Goal: Information Seeking & Learning: Understand process/instructions

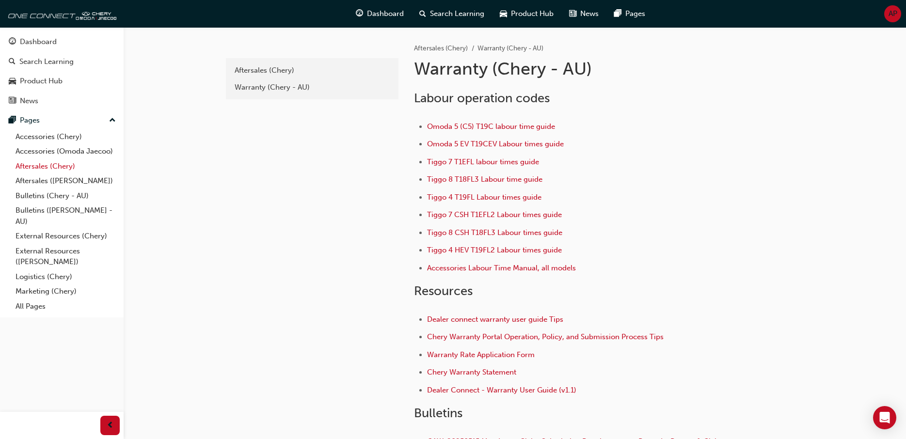
click at [38, 167] on link "Aftersales (Chery)" at bounding box center [66, 166] width 108 height 15
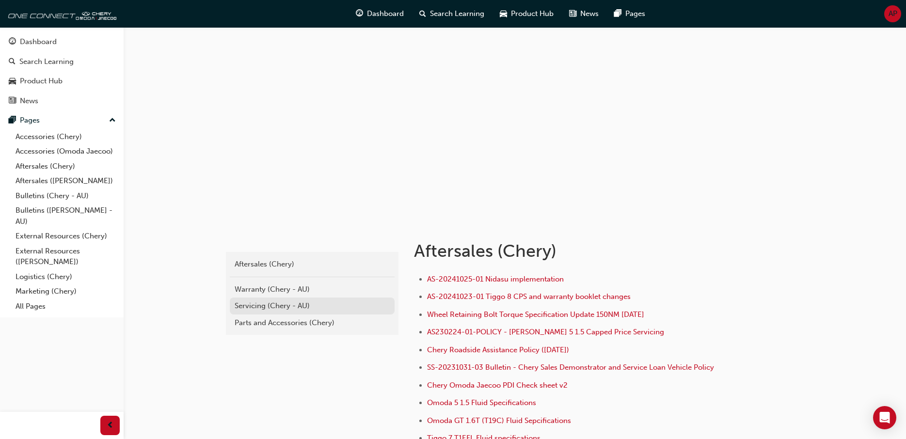
click at [259, 310] on div "Servicing (Chery - AU)" at bounding box center [312, 305] width 155 height 11
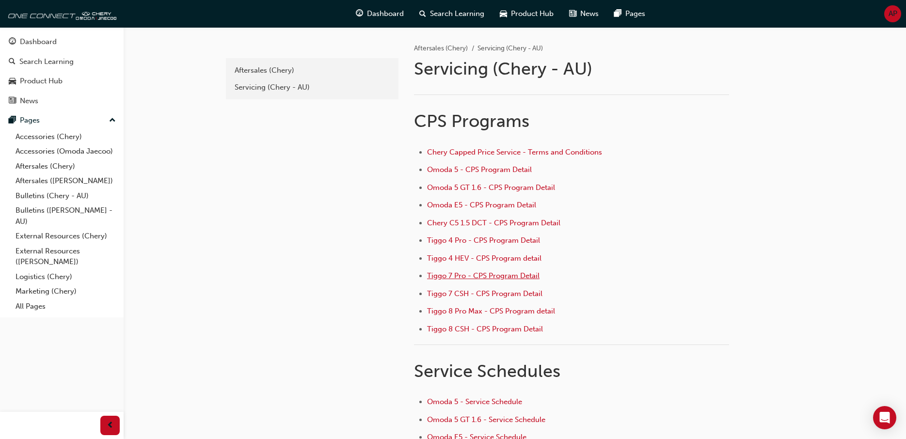
click at [480, 279] on span "Tiggo 7 Pro - CPS Program Detail" at bounding box center [483, 275] width 112 height 9
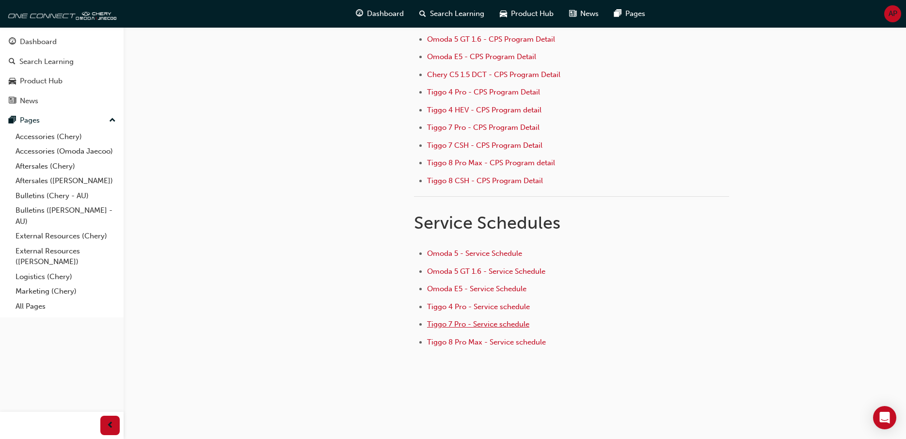
click at [486, 328] on span "Tiggo 7 Pro - Service schedule" at bounding box center [478, 324] width 102 height 9
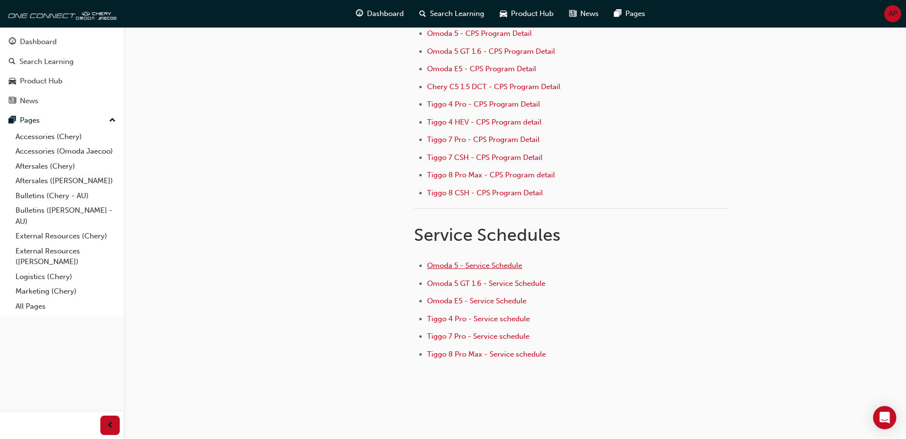
scroll to position [157, 0]
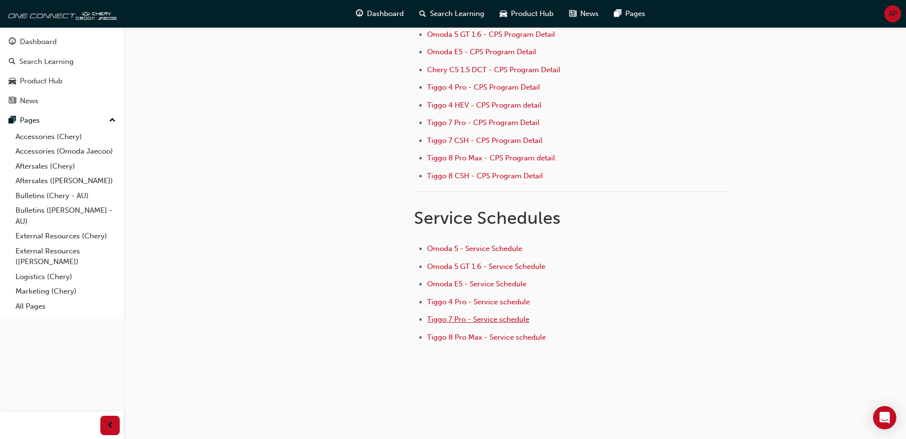
click at [479, 316] on span "Tiggo 7 Pro - Service schedule" at bounding box center [478, 319] width 102 height 9
